Goal: Task Accomplishment & Management: Use online tool/utility

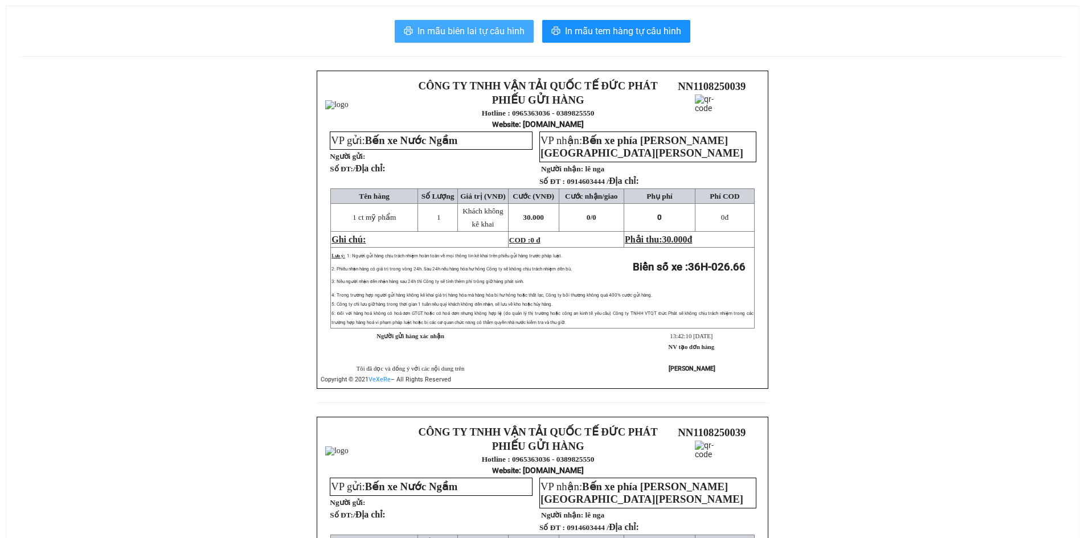
click at [465, 32] on span "In mẫu biên lai tự cấu hình" at bounding box center [470, 31] width 107 height 14
click at [441, 38] on span "In mẫu biên lai tự cấu hình" at bounding box center [470, 31] width 107 height 14
click at [470, 36] on span "In mẫu biên lai tự cấu hình" at bounding box center [470, 31] width 107 height 14
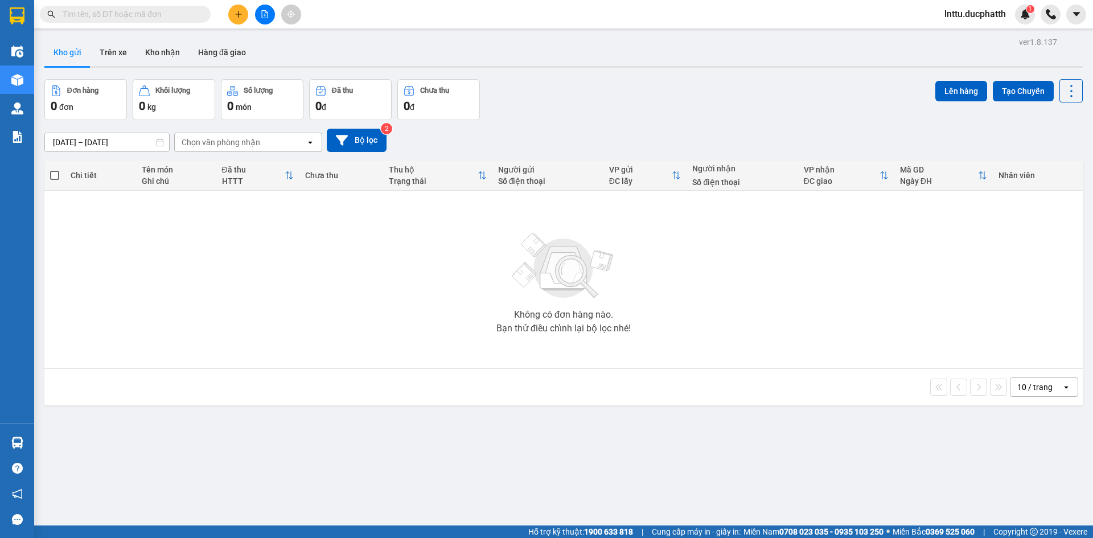
click at [641, 120] on div "09/08/2025 – 11/08/2025 Press the down arrow key to interact with the calendar …" at bounding box center [563, 140] width 1039 height 40
click at [260, 15] on button at bounding box center [265, 15] width 20 height 20
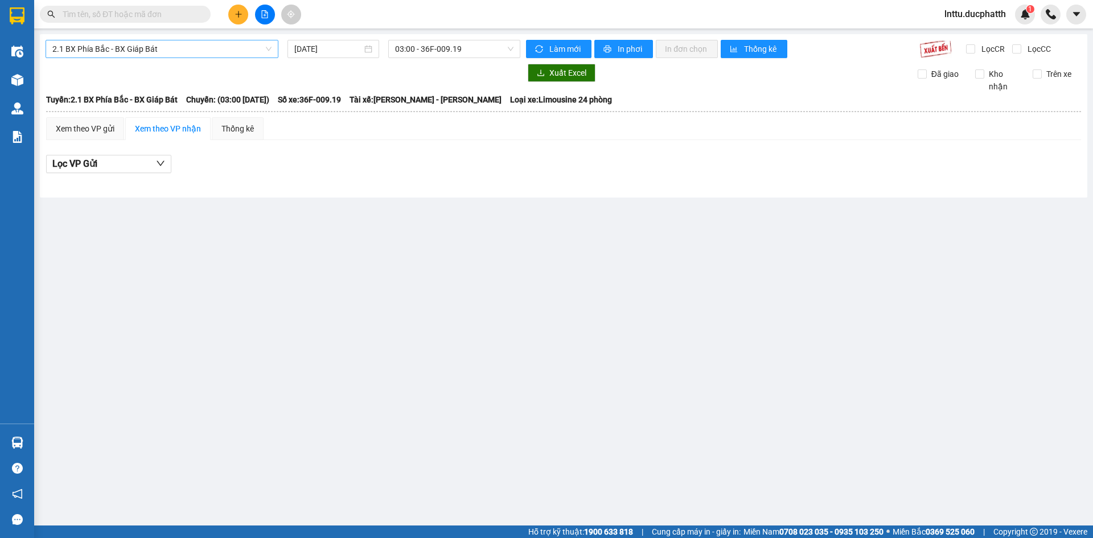
click at [134, 54] on span "2.1 BX Phía Bắc - BX Giáp Bát" at bounding box center [161, 48] width 219 height 17
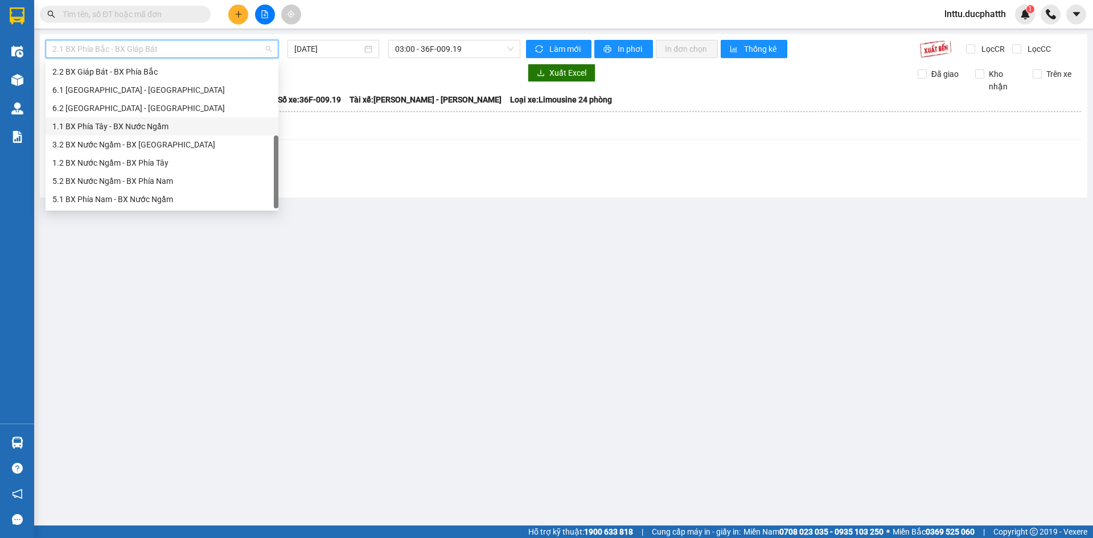
scroll to position [91, 0]
click at [164, 163] on div "1.2 BX Nước Ngầm - BX Phía Tây" at bounding box center [161, 163] width 219 height 13
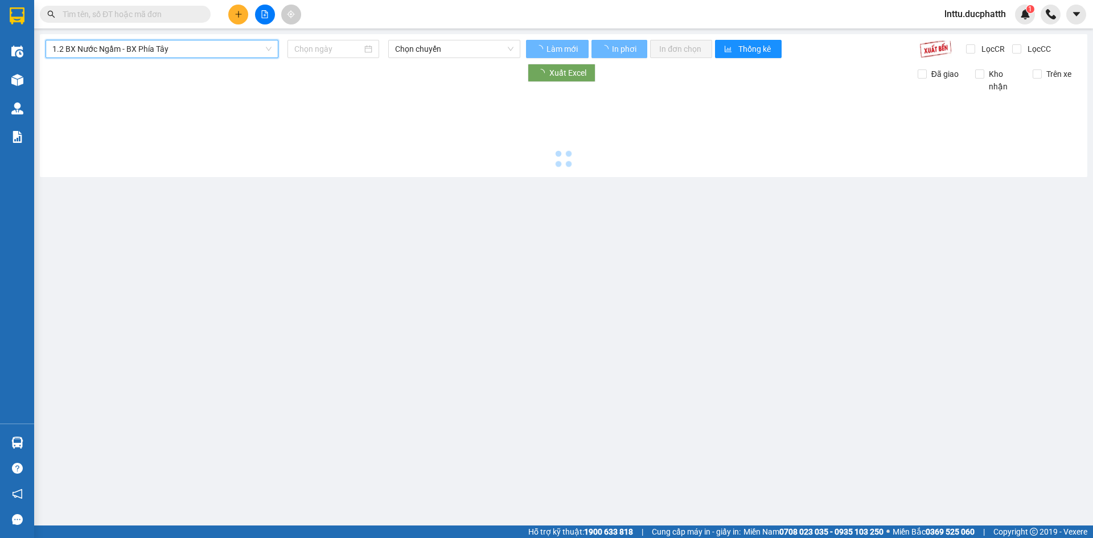
type input "11/08/2025"
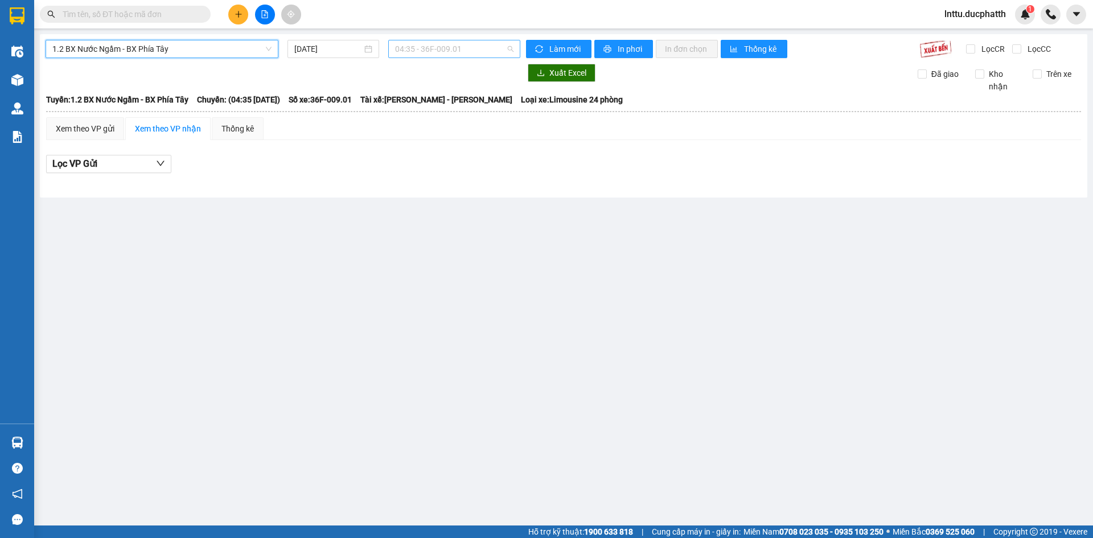
click at [470, 54] on span "04:35 - 36F-009.01" at bounding box center [454, 48] width 118 height 17
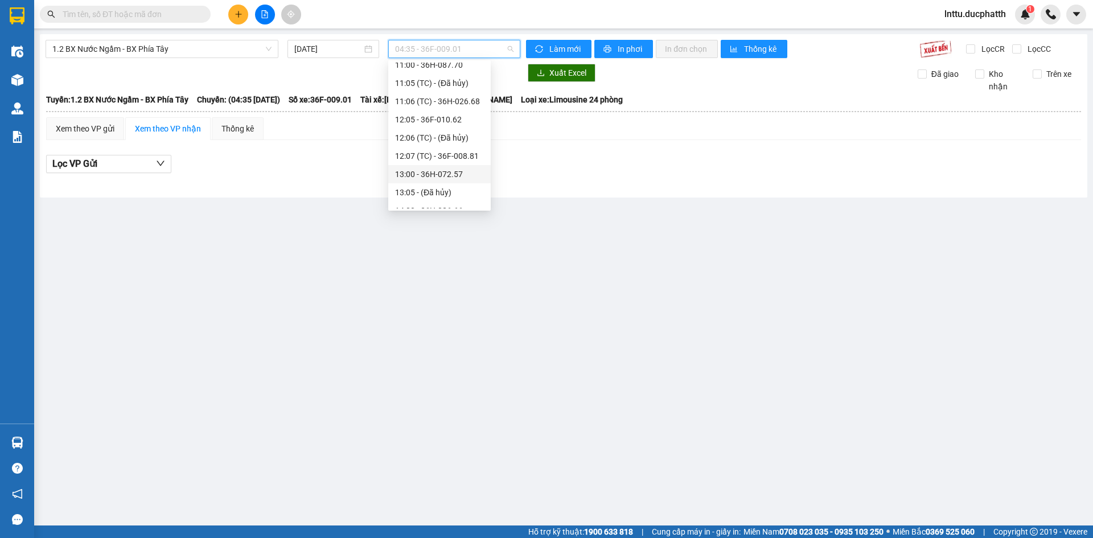
scroll to position [285, 0]
click at [440, 97] on div "14:00 - 36H-026.66" at bounding box center [439, 97] width 89 height 13
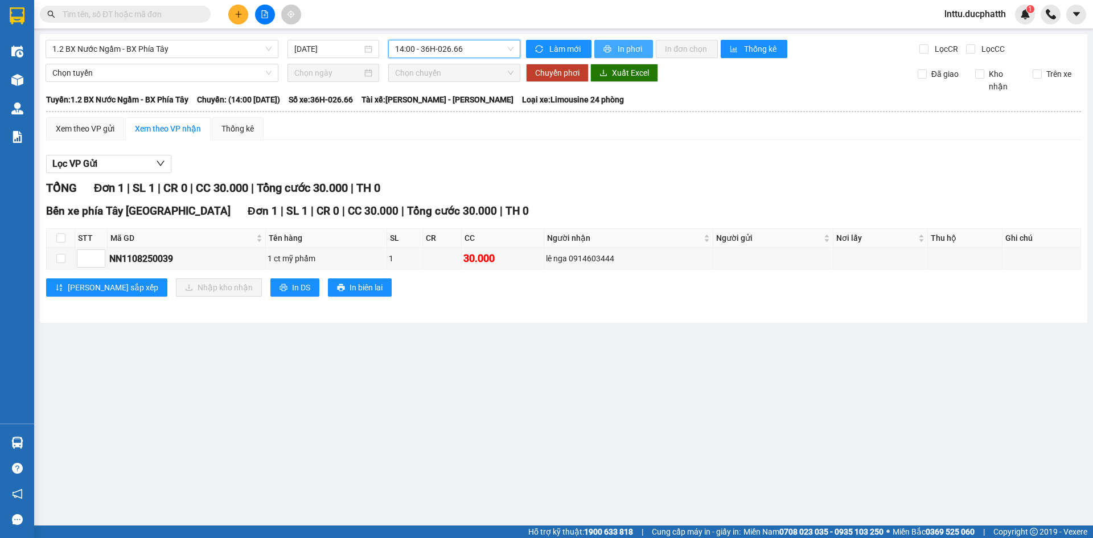
click at [632, 47] on span "In phơi" at bounding box center [631, 49] width 26 height 13
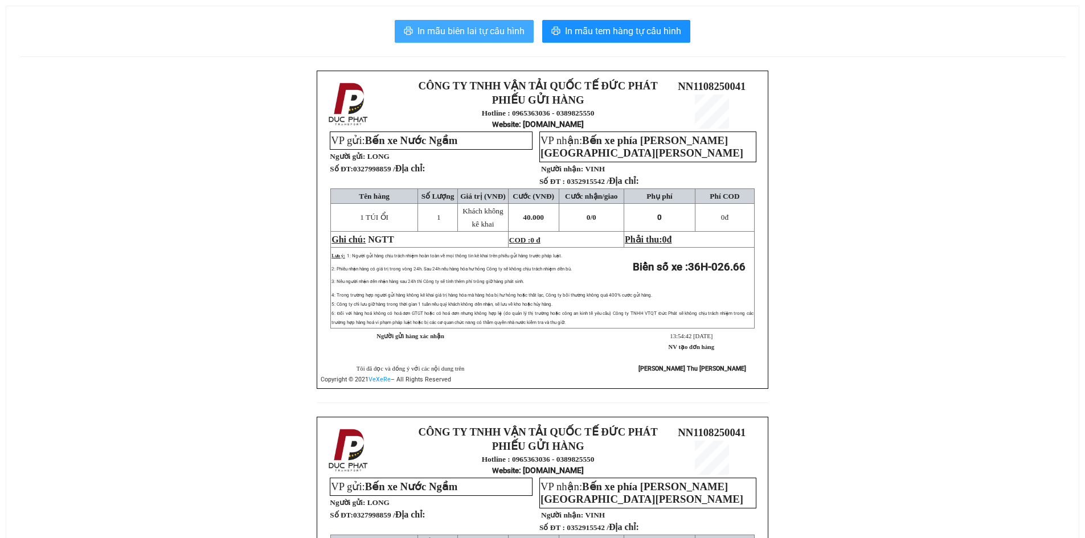
click at [456, 32] on span "In mẫu biên lai tự cấu hình" at bounding box center [470, 31] width 107 height 14
